Goal: Information Seeking & Learning: Learn about a topic

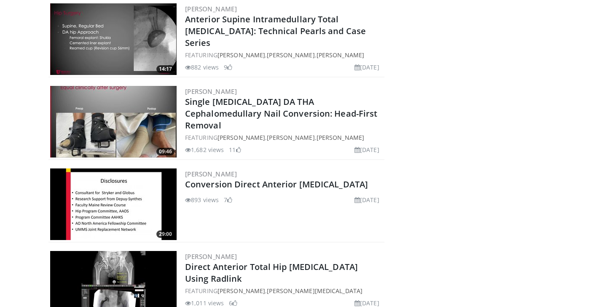
scroll to position [6840, 0]
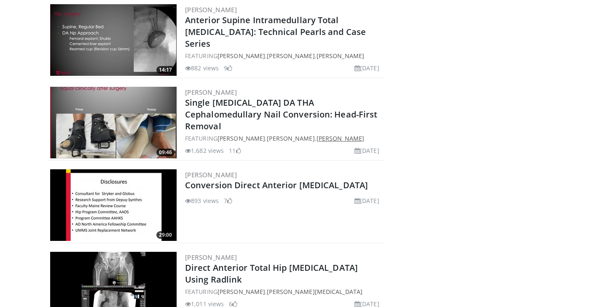
click at [342, 134] on link "[PERSON_NAME]" at bounding box center [340, 138] width 48 height 8
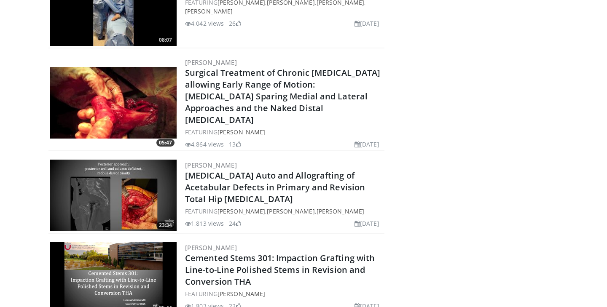
scroll to position [490, 0]
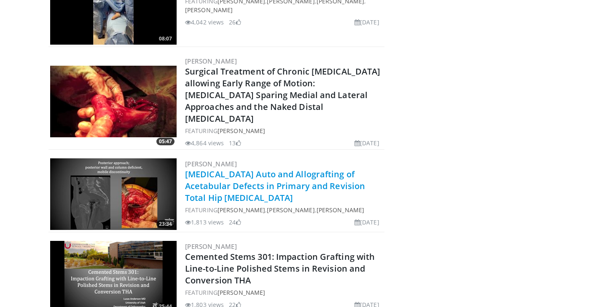
click at [248, 169] on link "Femoral Head Auto and Allografting of Acetabular Defects in Primary and Revisio…" at bounding box center [275, 186] width 180 height 35
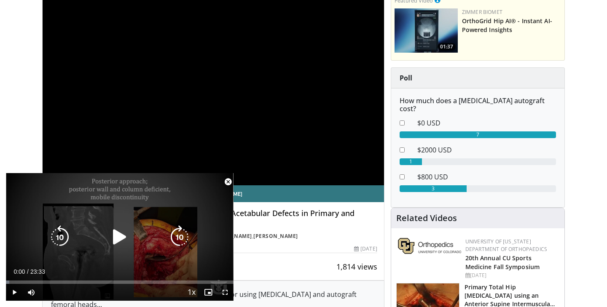
scroll to position [155, 0]
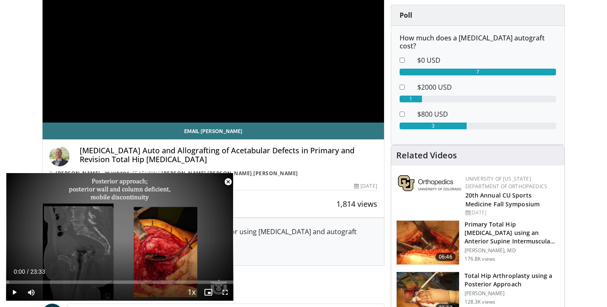
click at [228, 180] on span "Video Player" at bounding box center [228, 182] width 17 height 17
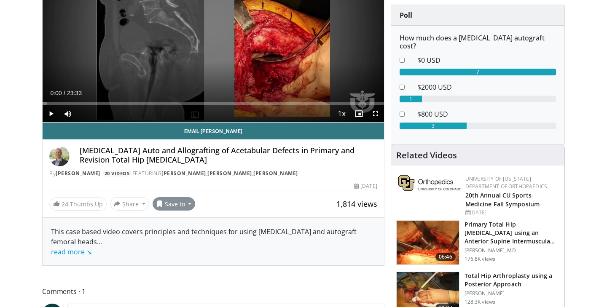
click at [187, 205] on button "Save to" at bounding box center [174, 203] width 43 height 13
click at [185, 223] on span "Add to Favorites" at bounding box center [189, 221] width 52 height 9
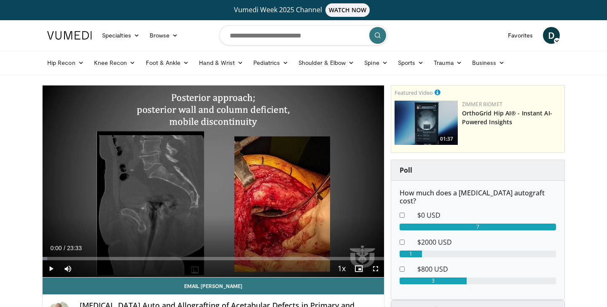
scroll to position [0, 0]
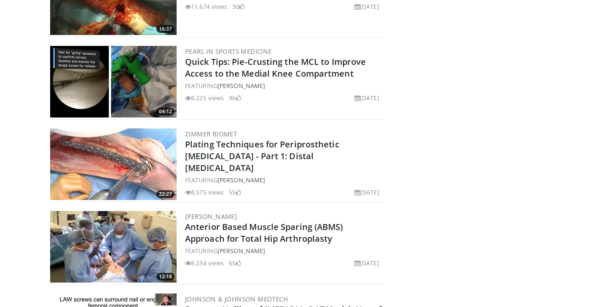
scroll to position [1409, 0]
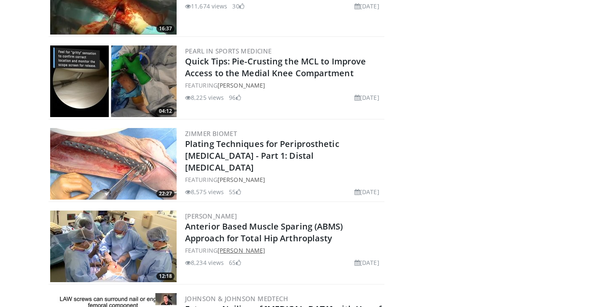
click at [228, 250] on link "Richard Berger" at bounding box center [241, 251] width 48 height 8
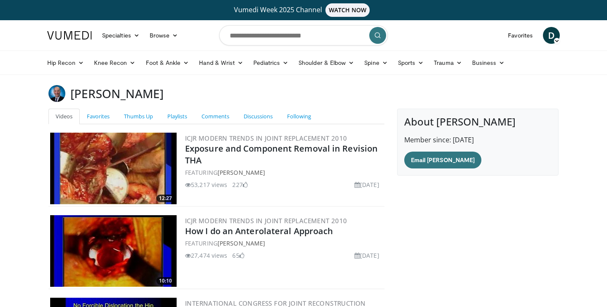
scroll to position [5, 0]
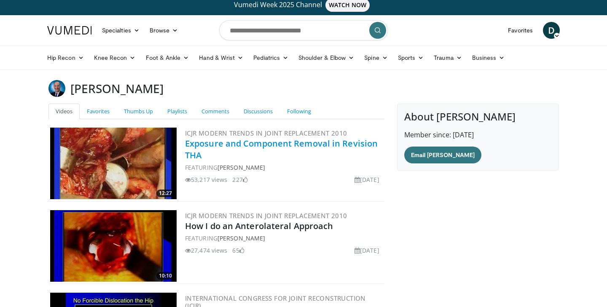
click at [238, 145] on link "Exposure and Component Removal in Revision THA" at bounding box center [281, 149] width 193 height 23
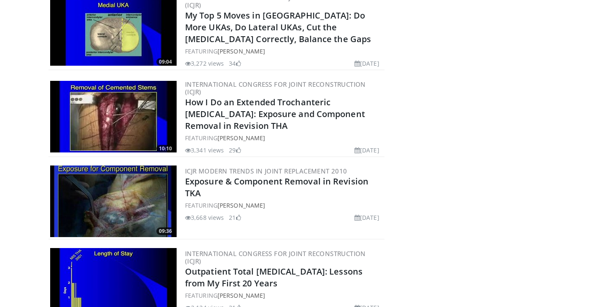
scroll to position [532, 0]
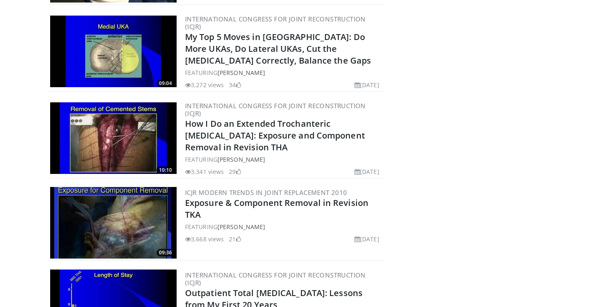
click at [130, 139] on img at bounding box center [113, 138] width 126 height 72
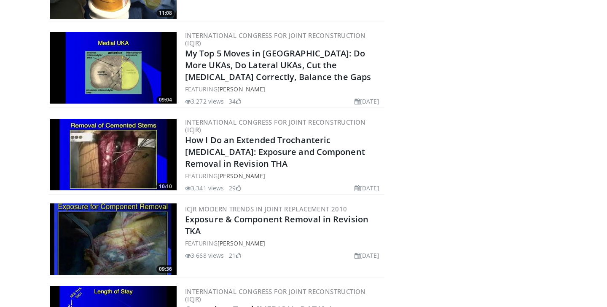
scroll to position [510, 0]
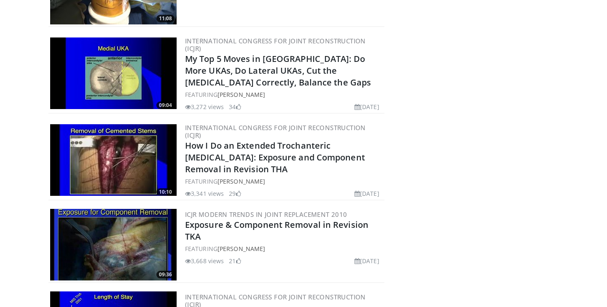
click at [149, 153] on img at bounding box center [113, 160] width 126 height 72
click at [142, 173] on img at bounding box center [113, 160] width 126 height 72
click at [110, 247] on img at bounding box center [113, 245] width 126 height 72
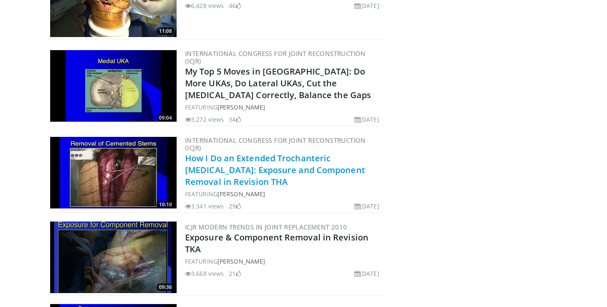
scroll to position [502, 0]
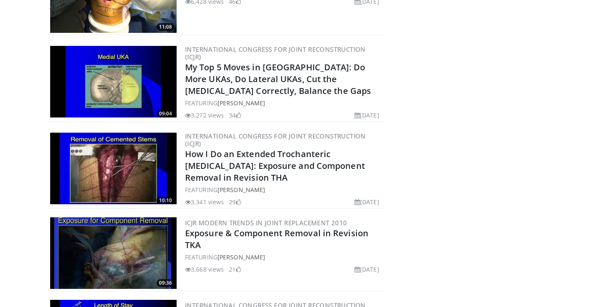
click at [151, 160] on img at bounding box center [113, 169] width 126 height 72
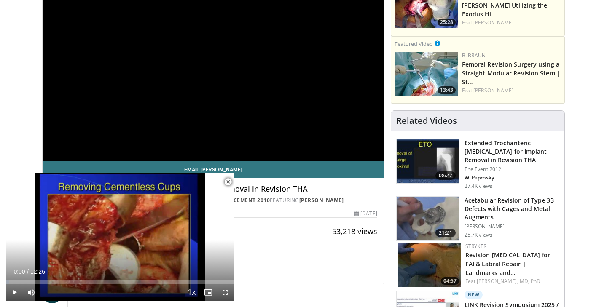
scroll to position [126, 0]
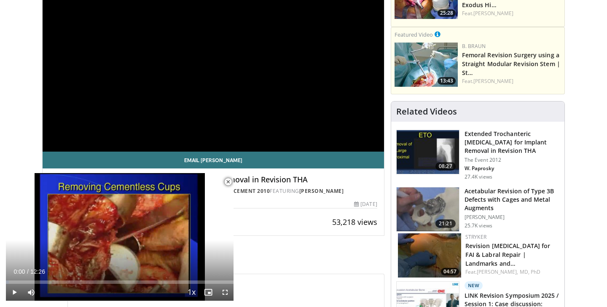
click at [225, 182] on span "Video Player" at bounding box center [228, 182] width 17 height 17
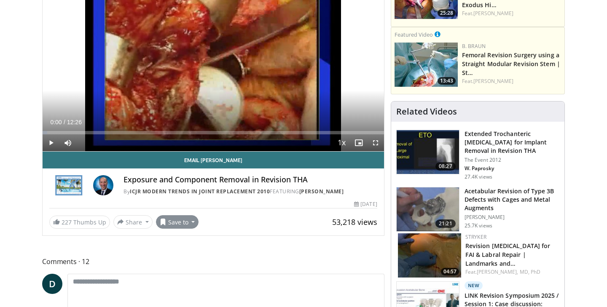
click at [186, 220] on button "Save to" at bounding box center [177, 221] width 43 height 13
click at [183, 244] on span "Add to Favorites" at bounding box center [192, 240] width 52 height 9
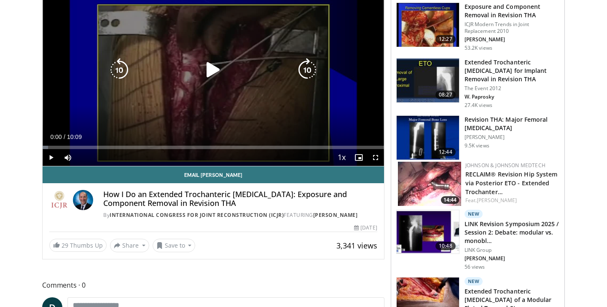
scroll to position [119, 0]
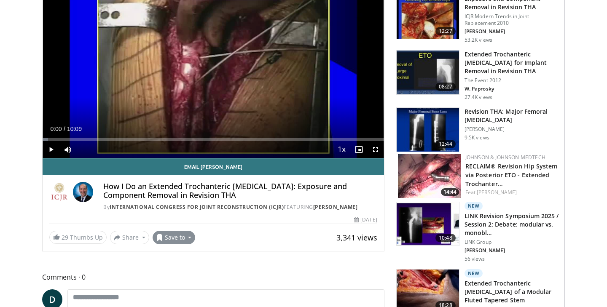
click at [176, 241] on button "Save to" at bounding box center [174, 237] width 43 height 13
click at [174, 259] on span "Add to Favorites" at bounding box center [189, 255] width 52 height 9
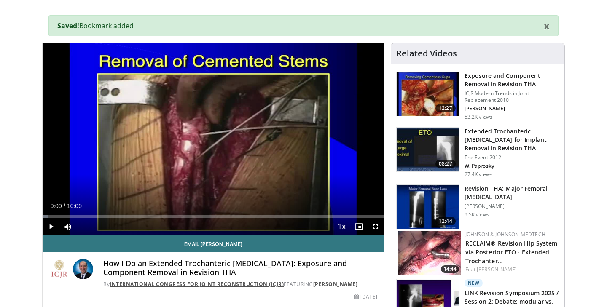
scroll to position [33, 0]
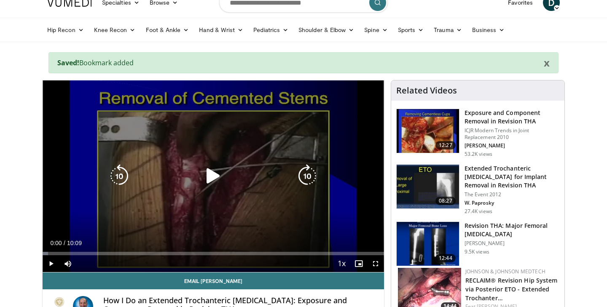
click at [210, 175] on icon "Video Player" at bounding box center [213, 176] width 24 height 24
click at [305, 180] on icon "Video Player" at bounding box center [307, 176] width 24 height 24
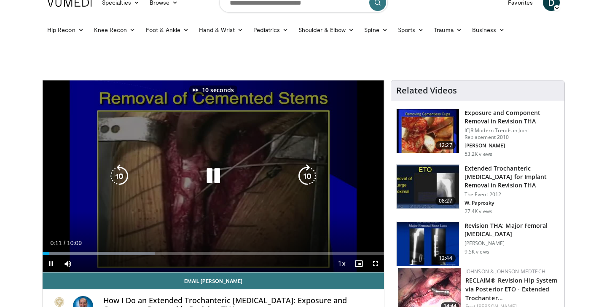
click at [305, 180] on icon "Video Player" at bounding box center [307, 176] width 24 height 24
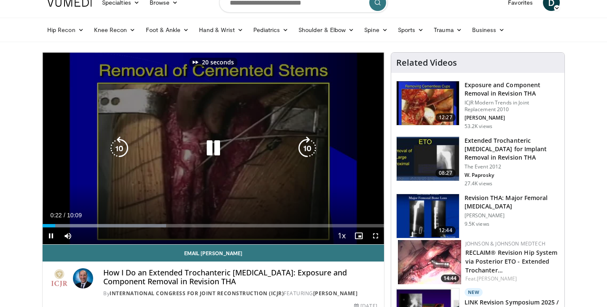
click at [305, 148] on icon "Video Player" at bounding box center [307, 149] width 24 height 24
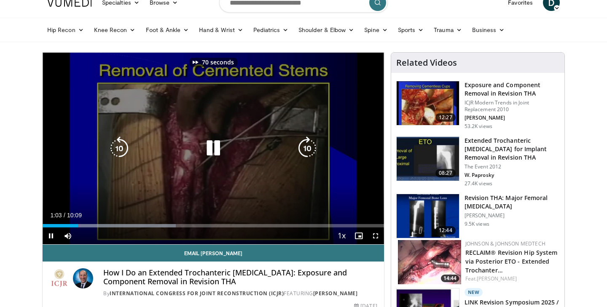
click at [305, 148] on icon "Video Player" at bounding box center [307, 149] width 24 height 24
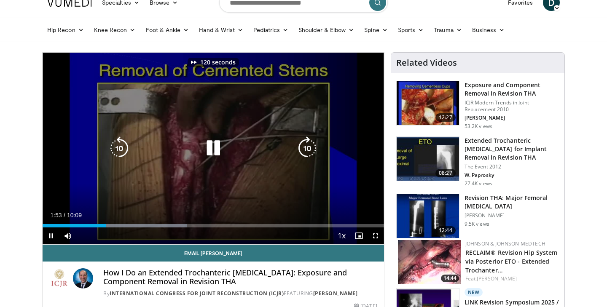
click at [305, 148] on icon "Video Player" at bounding box center [307, 149] width 24 height 24
click at [306, 147] on icon "Video Player" at bounding box center [307, 149] width 24 height 24
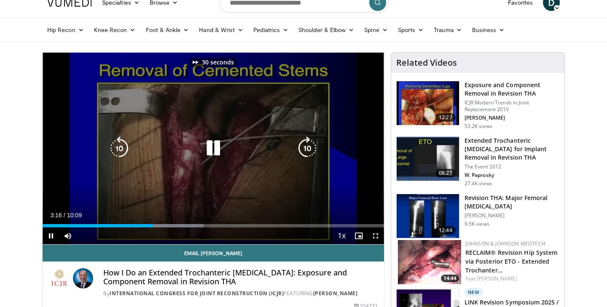
click at [306, 147] on icon "Video Player" at bounding box center [307, 149] width 24 height 24
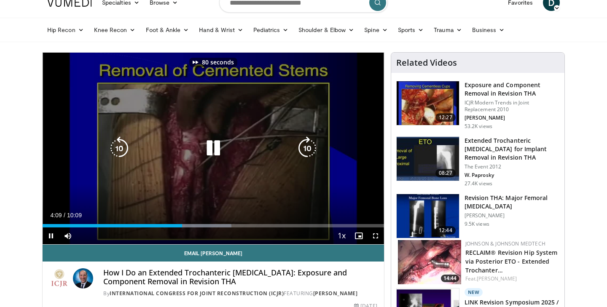
click at [306, 147] on icon "Video Player" at bounding box center [307, 149] width 24 height 24
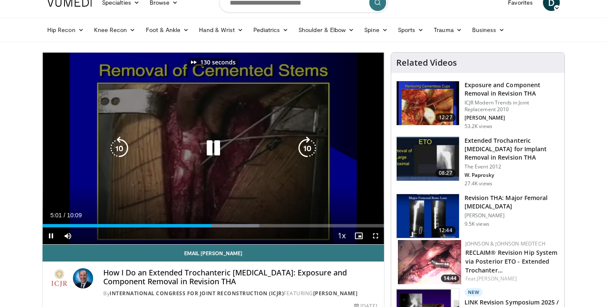
click at [306, 147] on icon "Video Player" at bounding box center [307, 149] width 24 height 24
click at [303, 151] on icon "Video Player" at bounding box center [307, 149] width 24 height 24
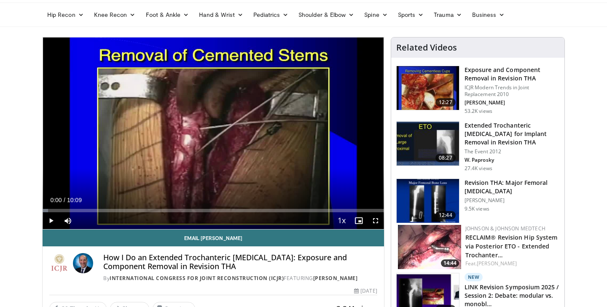
scroll to position [101, 0]
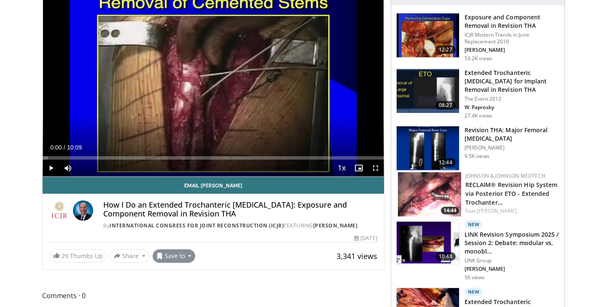
click at [178, 263] on button "Save to" at bounding box center [174, 255] width 43 height 13
click at [228, 270] on div "**********" at bounding box center [213, 127] width 342 height 286
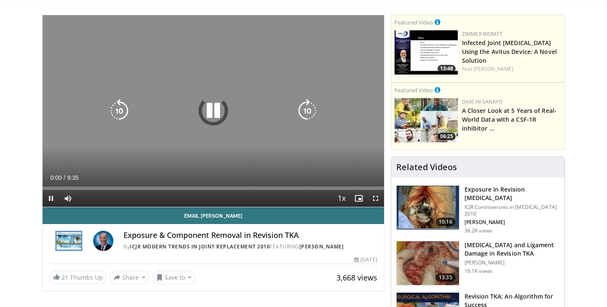
scroll to position [71, 0]
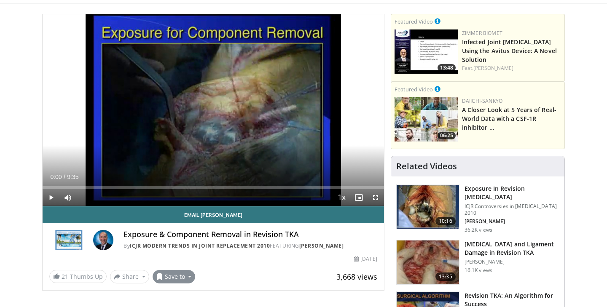
click at [164, 279] on button "Save to" at bounding box center [174, 276] width 43 height 13
click at [186, 236] on span "Add to Favorites" at bounding box center [189, 238] width 52 height 9
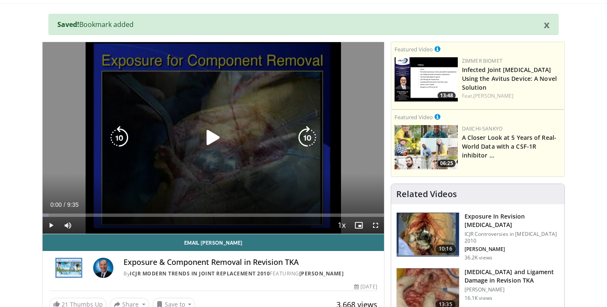
click at [215, 141] on icon "Video Player" at bounding box center [213, 138] width 24 height 24
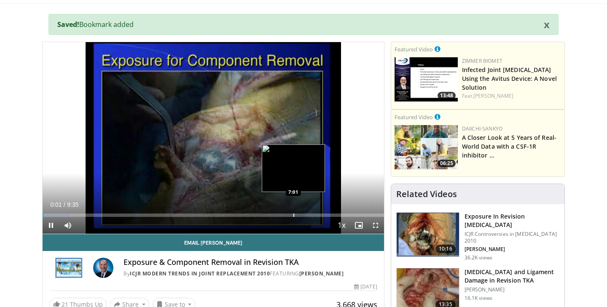
click at [293, 216] on div "Progress Bar" at bounding box center [293, 215] width 1 height 3
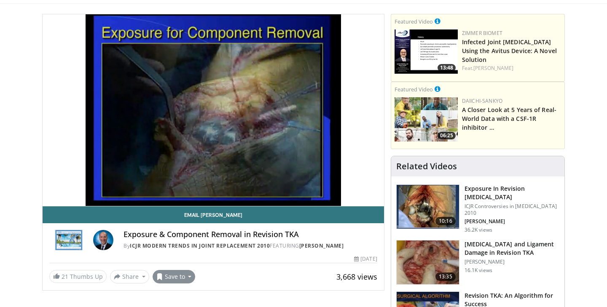
click at [170, 274] on button "Save to" at bounding box center [174, 276] width 43 height 13
click at [225, 289] on div "**********" at bounding box center [213, 152] width 342 height 277
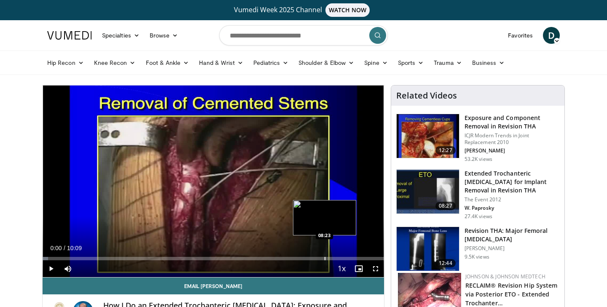
click at [325, 257] on div "Progress Bar" at bounding box center [325, 258] width 1 height 3
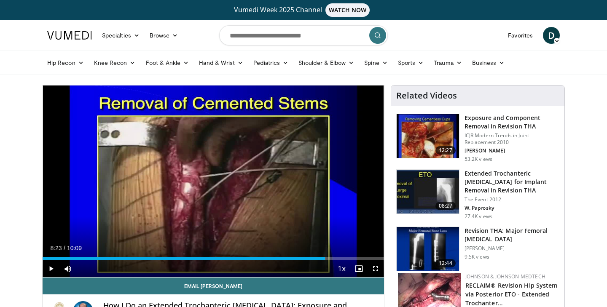
click at [54, 266] on span "Video Player" at bounding box center [51, 268] width 17 height 17
click at [345, 259] on div "Progress Bar" at bounding box center [345, 258] width 1 height 3
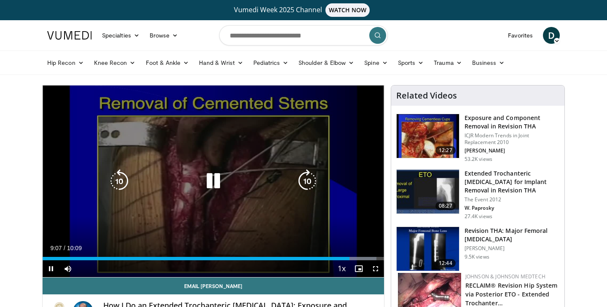
click at [212, 183] on icon "Video Player" at bounding box center [213, 181] width 24 height 24
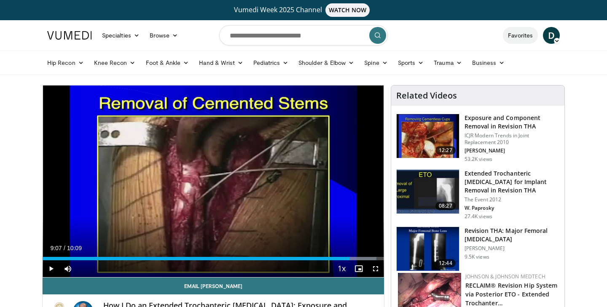
click at [523, 40] on link "Favorites" at bounding box center [520, 35] width 35 height 17
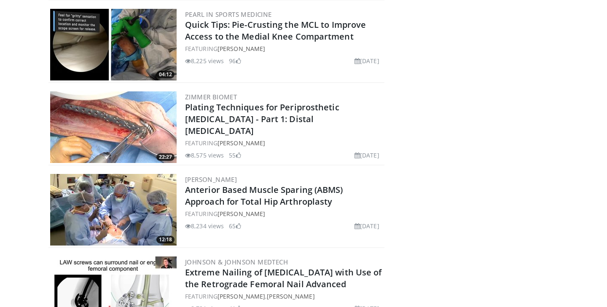
scroll to position [1529, 0]
click at [148, 113] on img at bounding box center [113, 127] width 126 height 72
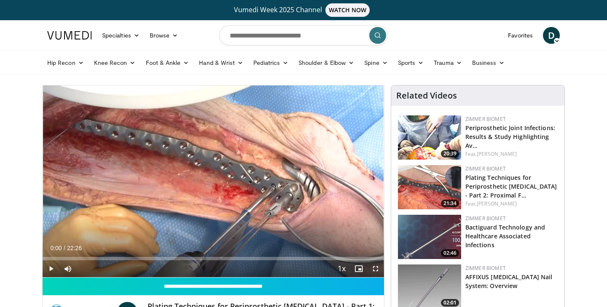
click at [50, 268] on span "Video Player" at bounding box center [51, 268] width 17 height 17
click at [377, 268] on span "Video Player" at bounding box center [375, 268] width 17 height 17
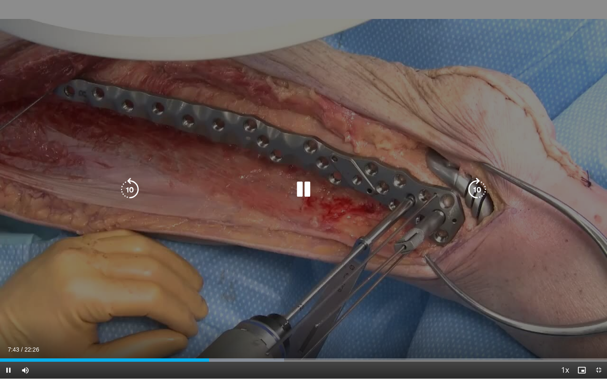
click at [132, 195] on icon "Video Player" at bounding box center [130, 190] width 24 height 24
click at [130, 191] on icon "Video Player" at bounding box center [130, 190] width 24 height 24
click at [134, 184] on icon "Video Player" at bounding box center [130, 190] width 24 height 24
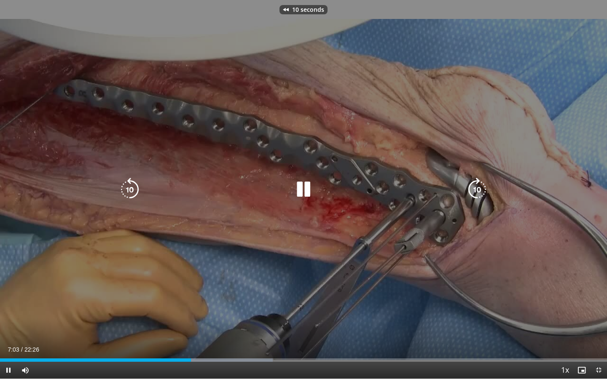
click at [134, 184] on icon "Video Player" at bounding box center [130, 190] width 24 height 24
click at [125, 183] on icon "Video Player" at bounding box center [130, 190] width 24 height 24
click at [307, 195] on icon "Video Player" at bounding box center [304, 190] width 24 height 24
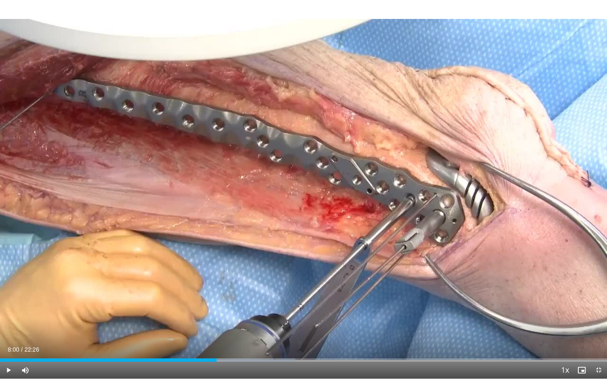
click at [600, 307] on span "Video Player" at bounding box center [598, 370] width 17 height 17
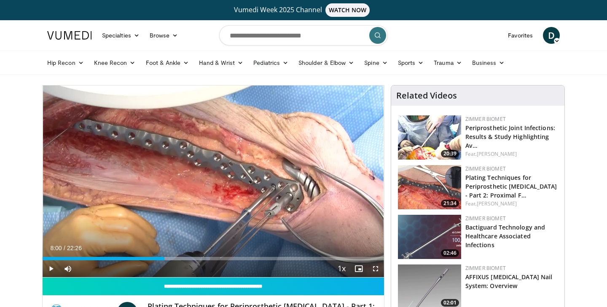
click at [53, 267] on span "Video Player" at bounding box center [51, 268] width 17 height 17
drag, startPoint x: 165, startPoint y: 257, endPoint x: 130, endPoint y: 258, distance: 35.0
click at [134, 258] on div "Progress Bar" at bounding box center [134, 258] width 1 height 3
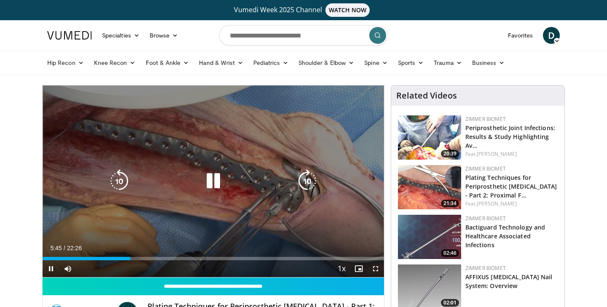
click at [217, 183] on icon "Video Player" at bounding box center [213, 181] width 24 height 24
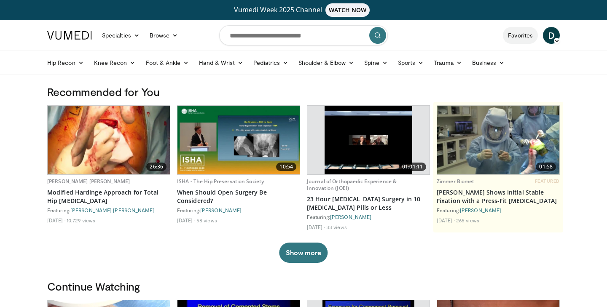
click at [512, 35] on link "Favorites" at bounding box center [520, 35] width 35 height 17
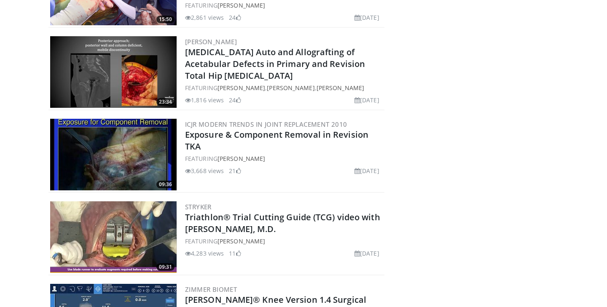
scroll to position [4402, 0]
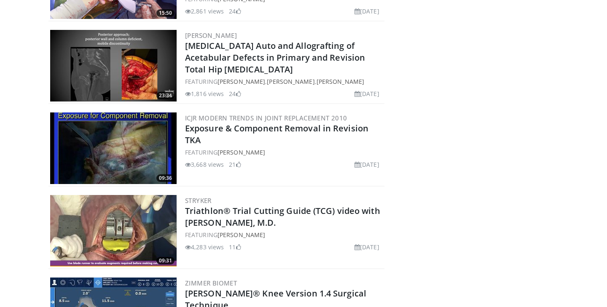
click at [153, 137] on img at bounding box center [113, 149] width 126 height 72
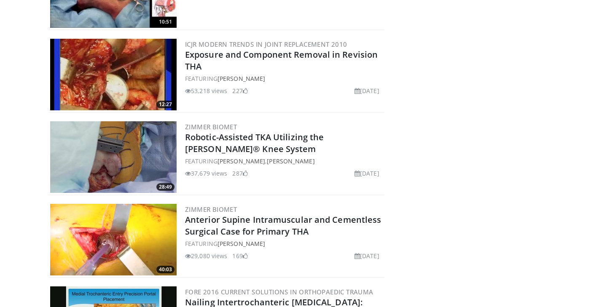
scroll to position [341, 0]
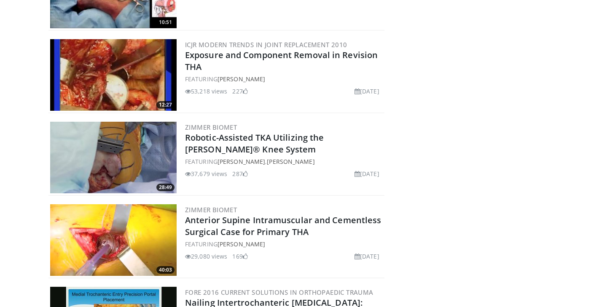
click at [137, 81] on img at bounding box center [113, 75] width 126 height 72
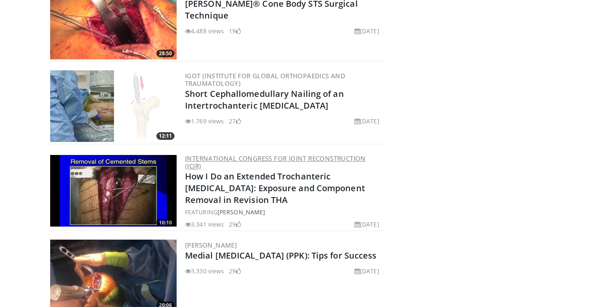
scroll to position [3621, 0]
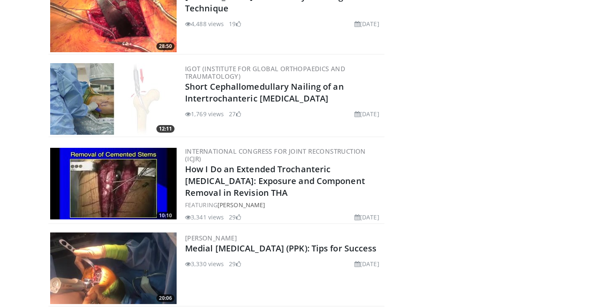
click at [155, 175] on img at bounding box center [113, 184] width 126 height 72
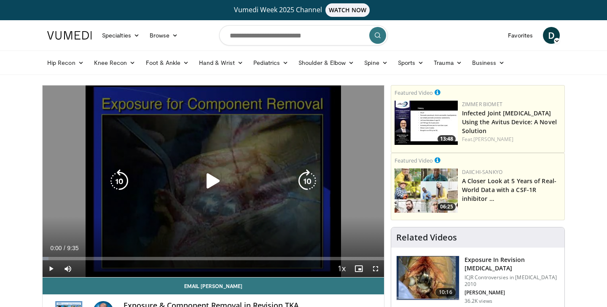
click at [214, 188] on icon "Video Player" at bounding box center [213, 181] width 24 height 24
click at [311, 188] on icon "Video Player" at bounding box center [307, 181] width 24 height 24
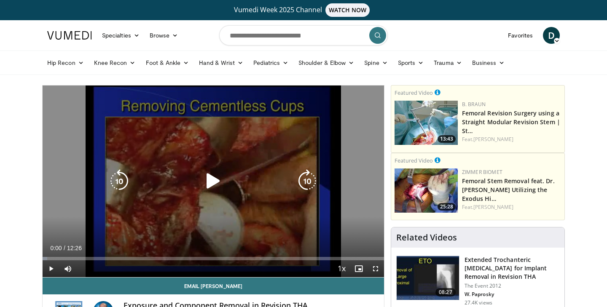
click at [305, 178] on icon "Video Player" at bounding box center [307, 181] width 24 height 24
click at [214, 187] on icon "Video Player" at bounding box center [213, 181] width 24 height 24
click at [308, 182] on icon "Video Player" at bounding box center [307, 181] width 24 height 24
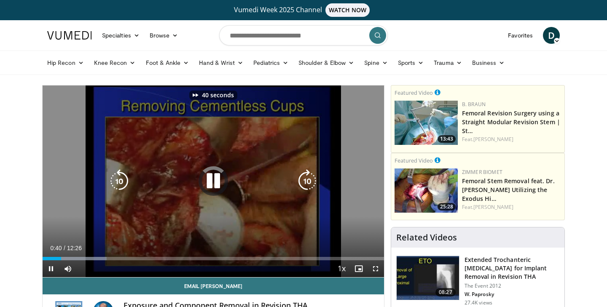
click at [308, 182] on icon "Video Player" at bounding box center [307, 181] width 24 height 24
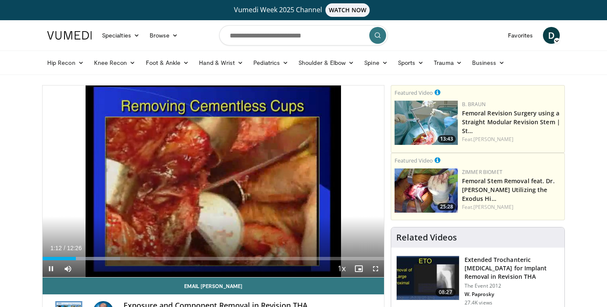
click at [374, 268] on span "Video Player" at bounding box center [375, 268] width 17 height 17
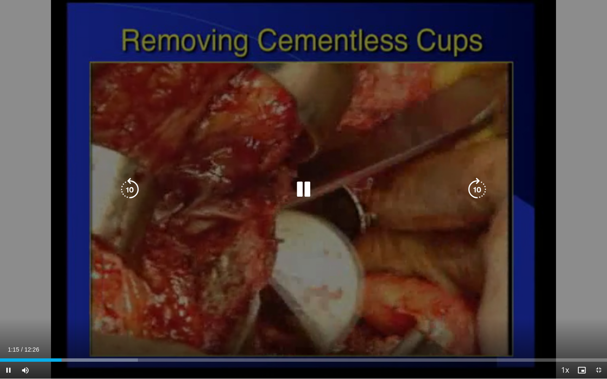
click at [141, 180] on div "70 seconds Tap to unmute" at bounding box center [303, 189] width 607 height 379
click at [129, 197] on icon "Video Player" at bounding box center [130, 190] width 24 height 24
click at [129, 195] on icon "Video Player" at bounding box center [130, 190] width 24 height 24
click at [290, 193] on div "Video Player" at bounding box center [303, 189] width 364 height 17
click at [300, 189] on icon "Video Player" at bounding box center [304, 190] width 24 height 24
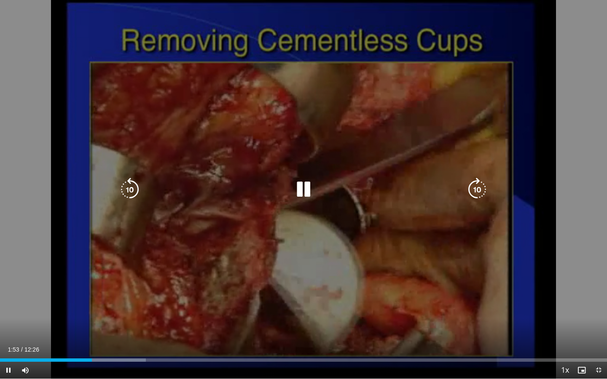
click at [488, 193] on icon "Video Player" at bounding box center [477, 190] width 24 height 24
click at [485, 191] on icon "Video Player" at bounding box center [477, 190] width 24 height 24
click at [137, 184] on icon "Video Player" at bounding box center [130, 190] width 24 height 24
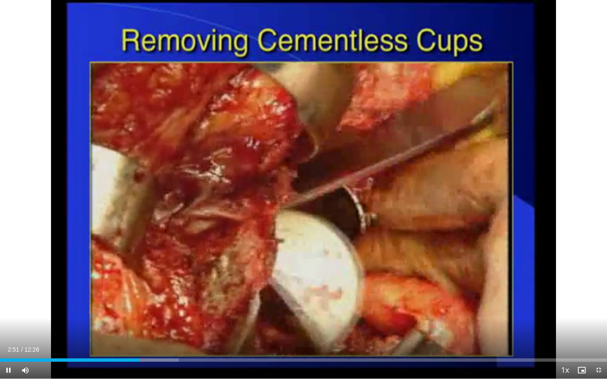
click at [598, 307] on span "Video Player" at bounding box center [598, 370] width 17 height 17
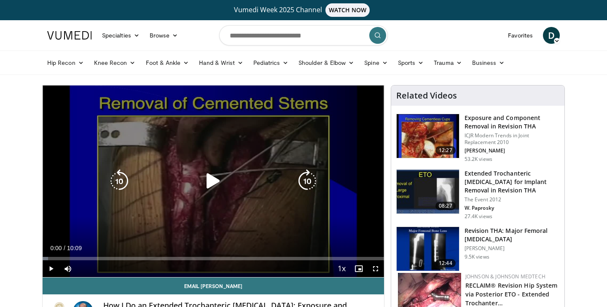
click at [211, 181] on icon "Video Player" at bounding box center [213, 181] width 24 height 24
click at [310, 179] on icon "Video Player" at bounding box center [307, 181] width 24 height 24
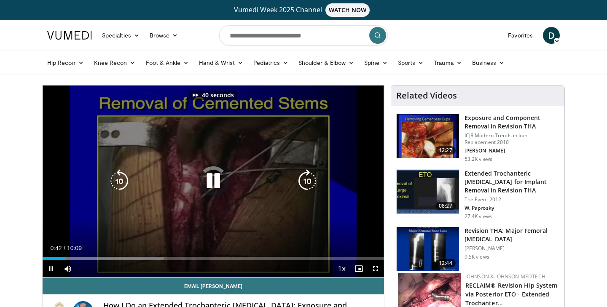
click at [310, 179] on icon "Video Player" at bounding box center [307, 181] width 24 height 24
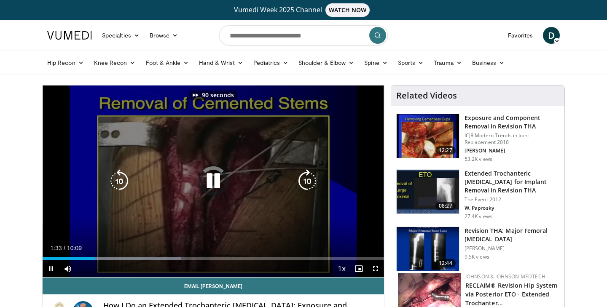
click at [310, 179] on icon "Video Player" at bounding box center [307, 181] width 24 height 24
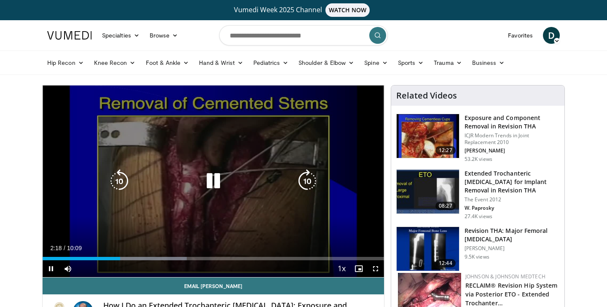
click at [123, 183] on icon "Video Player" at bounding box center [119, 181] width 24 height 24
